Goal: Task Accomplishment & Management: Manage account settings

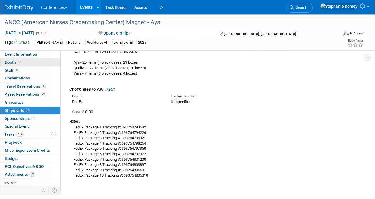
click at [10, 63] on span "Booth" at bounding box center [14, 62] width 18 height 5
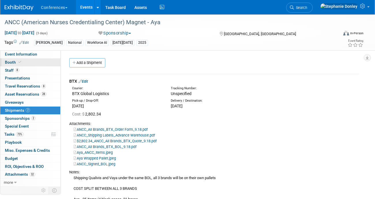
select select "20'x30'"
select select "Yes"
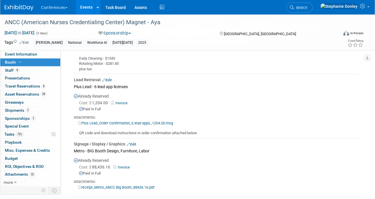
scroll to position [611, 0]
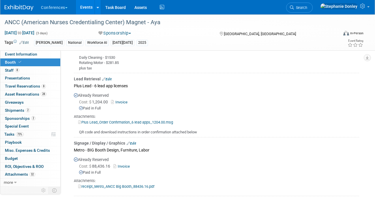
click at [108, 77] on link "Edit" at bounding box center [107, 79] width 10 height 4
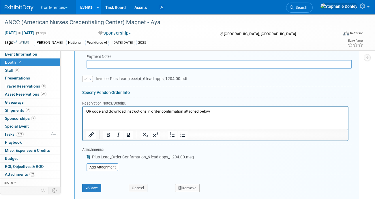
scroll to position [751, 0]
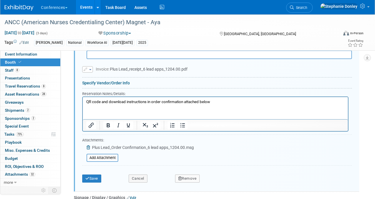
click at [217, 102] on p "QR code and download instructions in order confirmation attached below" at bounding box center [215, 102] width 258 height 5
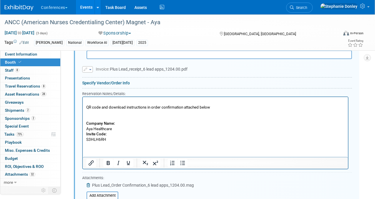
click at [100, 143] on html "QR code and download instructions in order confirmation attached below Company …" at bounding box center [215, 120] width 265 height 46
click at [109, 141] on p "S3HLH6RH" at bounding box center [215, 139] width 258 height 5
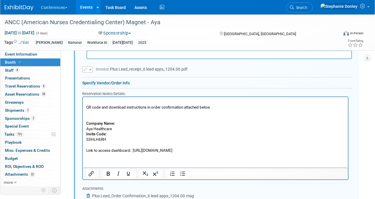
drag, startPoint x: 229, startPoint y: 150, endPoint x: 133, endPoint y: 150, distance: 96.3
click at [133, 150] on p "Link to access dashboard: [URL][DOMAIN_NAME]" at bounding box center [215, 150] width 258 height 5
click at [92, 171] on icon "Insert/edit link" at bounding box center [91, 173] width 5 height 5
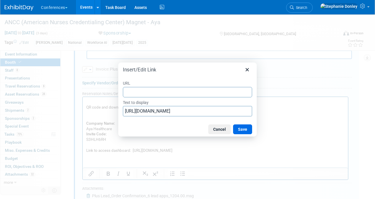
click at [143, 91] on input "URL" at bounding box center [187, 92] width 129 height 10
type input "[URL][DOMAIN_NAME]"
click at [245, 131] on button "Save" at bounding box center [242, 130] width 19 height 10
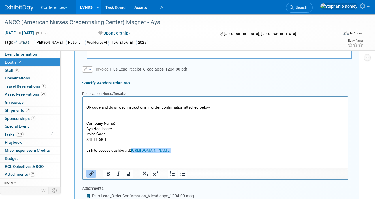
click at [256, 153] on html "QR code and download instructions in order confirmation attached below Company …" at bounding box center [215, 125] width 265 height 56
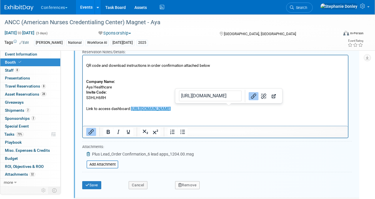
scroll to position [794, 0]
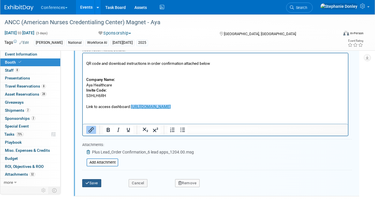
click at [95, 179] on button "Save" at bounding box center [91, 183] width 19 height 8
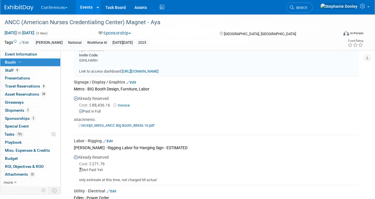
scroll to position [613, 0]
